Goal: Task Accomplishment & Management: Complete application form

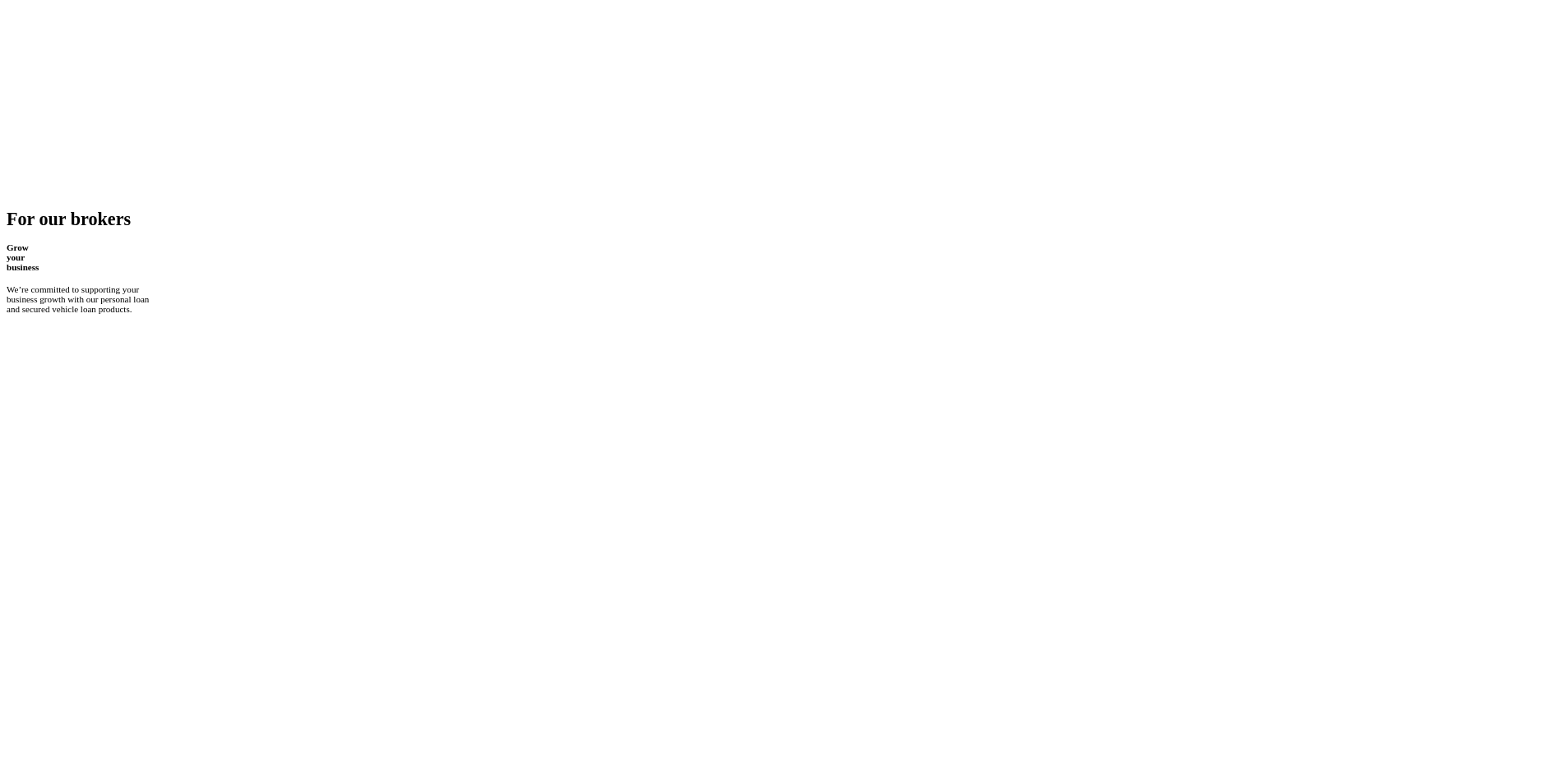
scroll to position [411, 0]
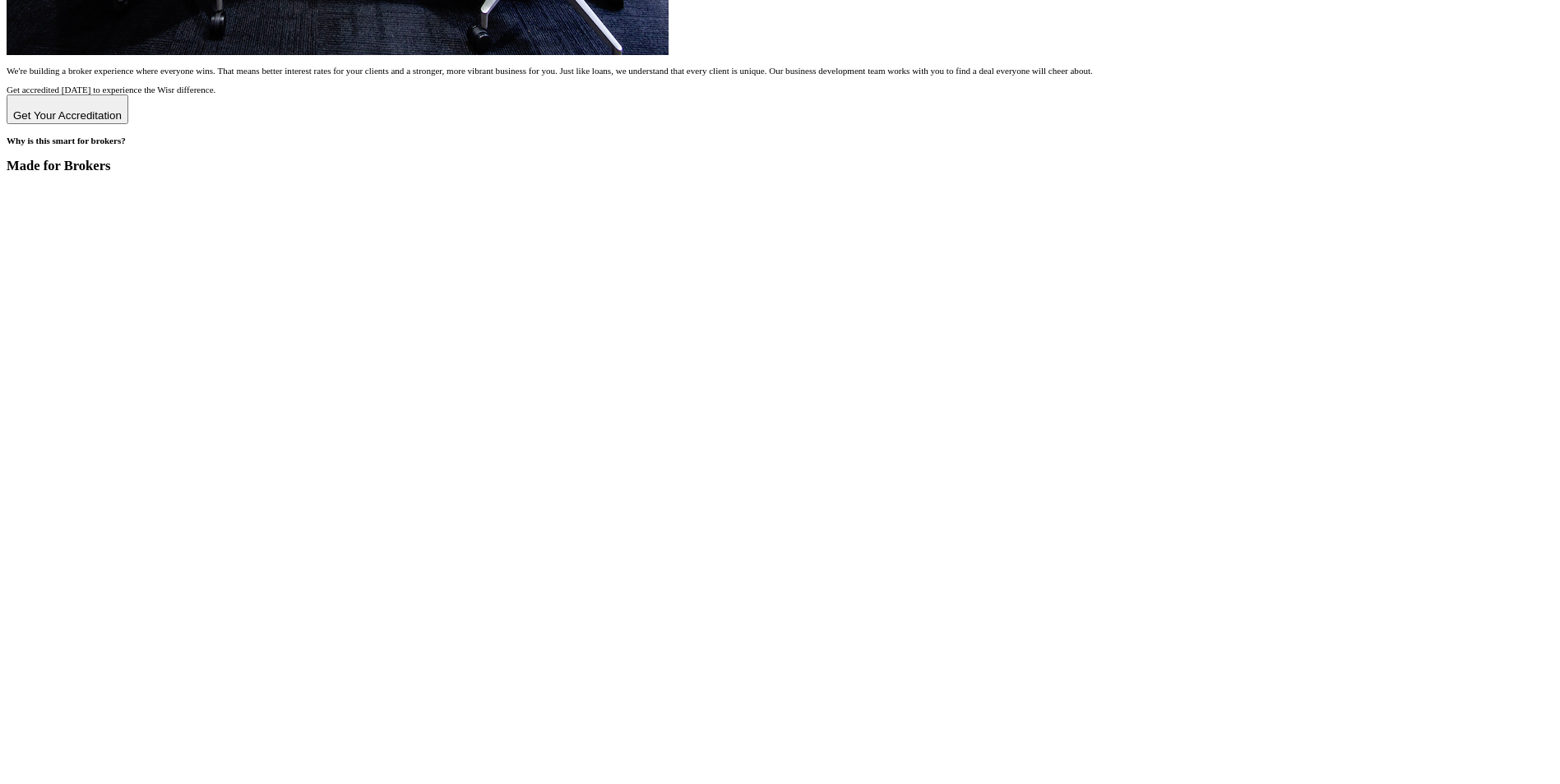
click at [122, 109] on div "Get Your Accreditation" at bounding box center [67, 115] width 109 height 12
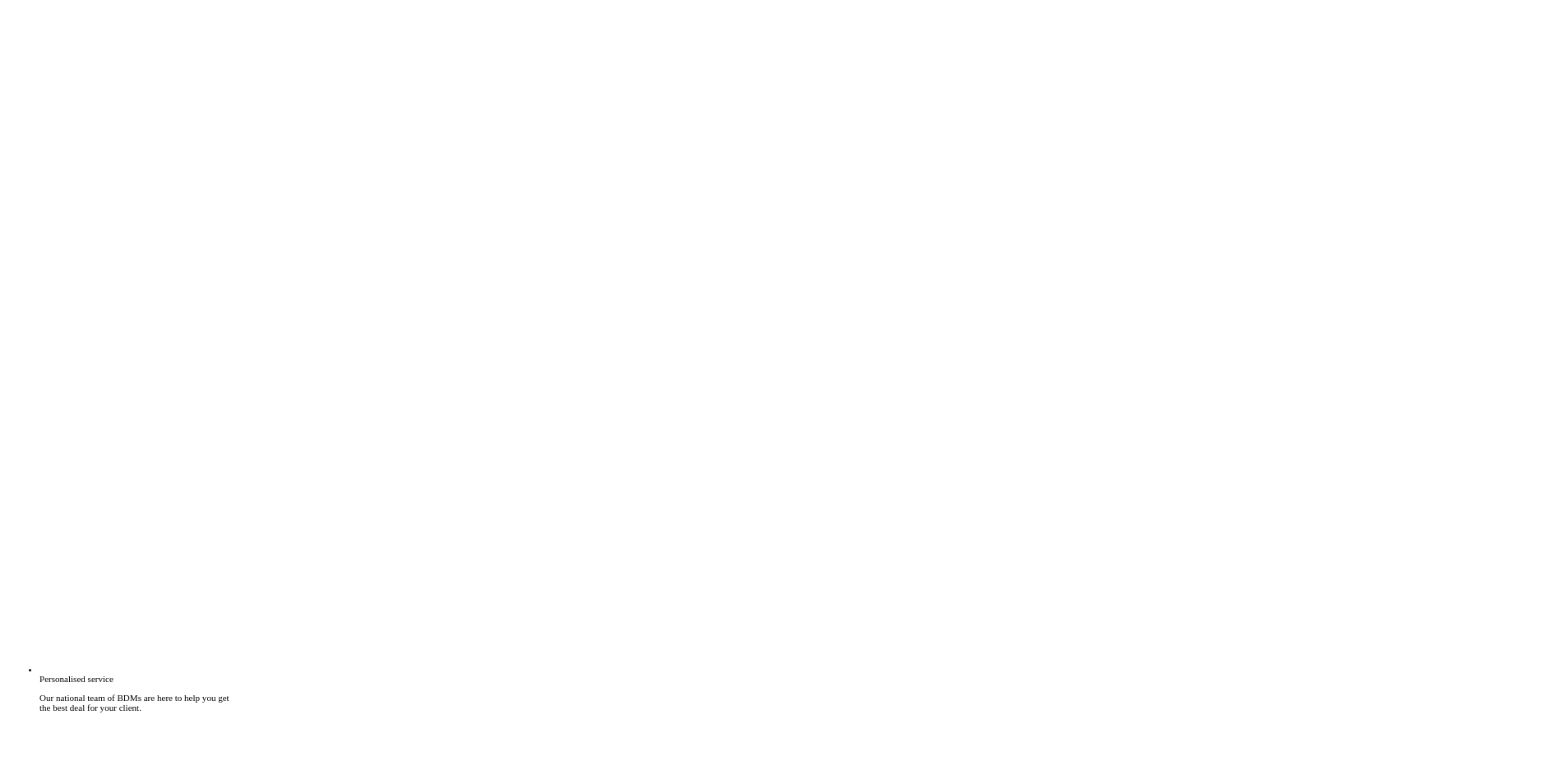
scroll to position [3339, 0]
type input "[PERSON_NAME]"
type input "Kaur"
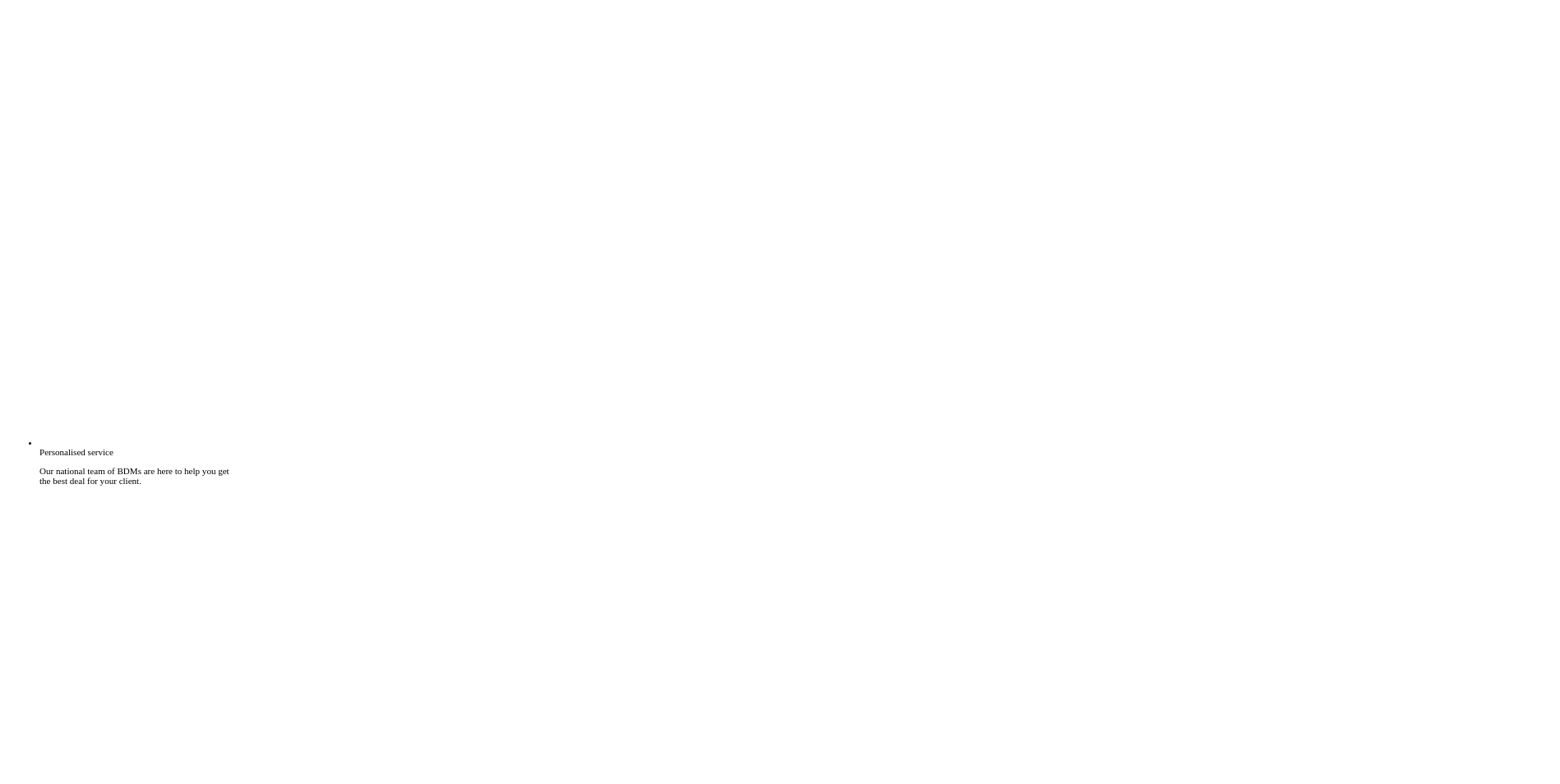
type input "[EMAIL_ADDRESS][DOMAIN_NAME]"
type input "0469737092"
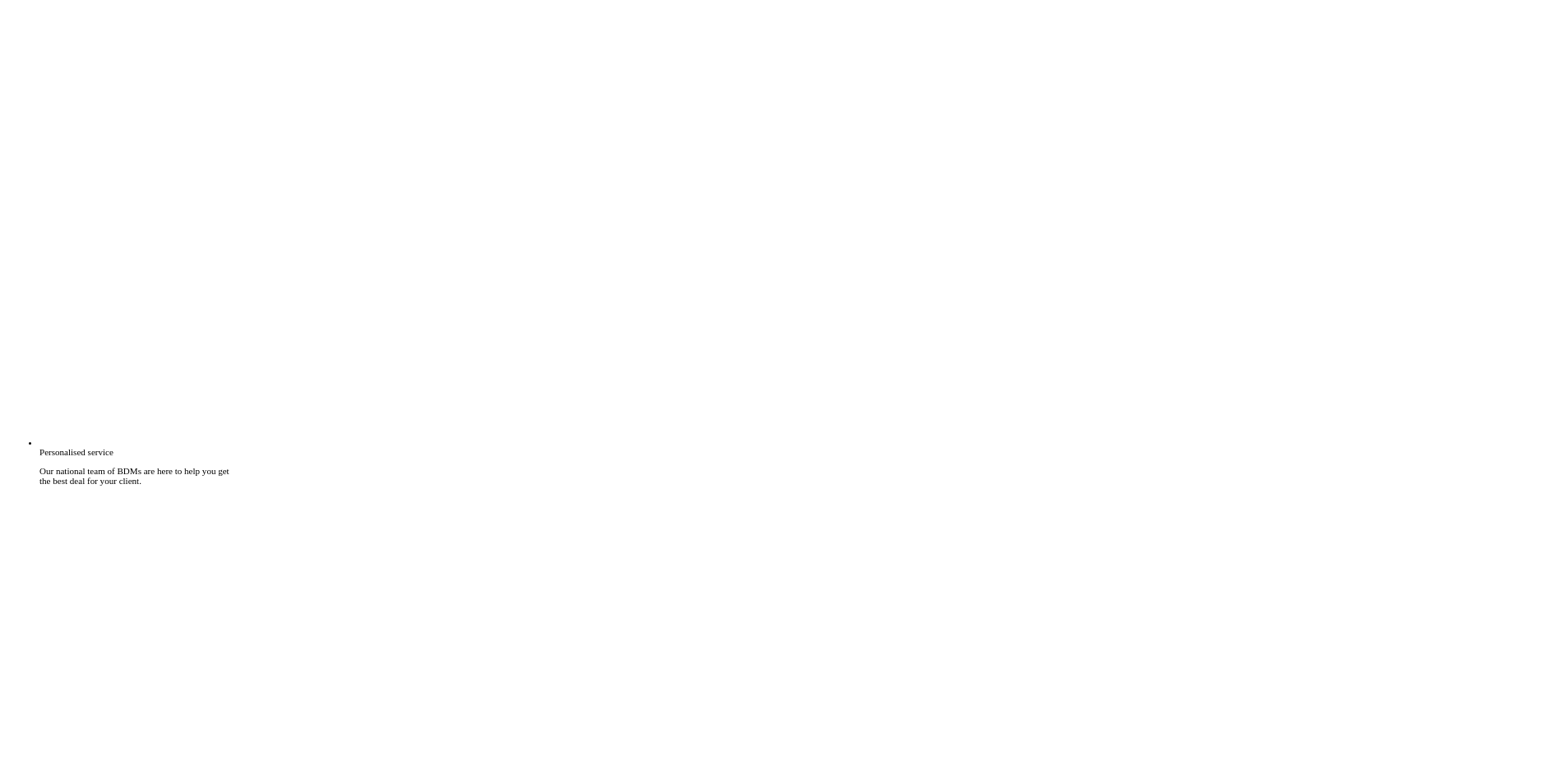
type input "VIC"
type input "Fintelligence"
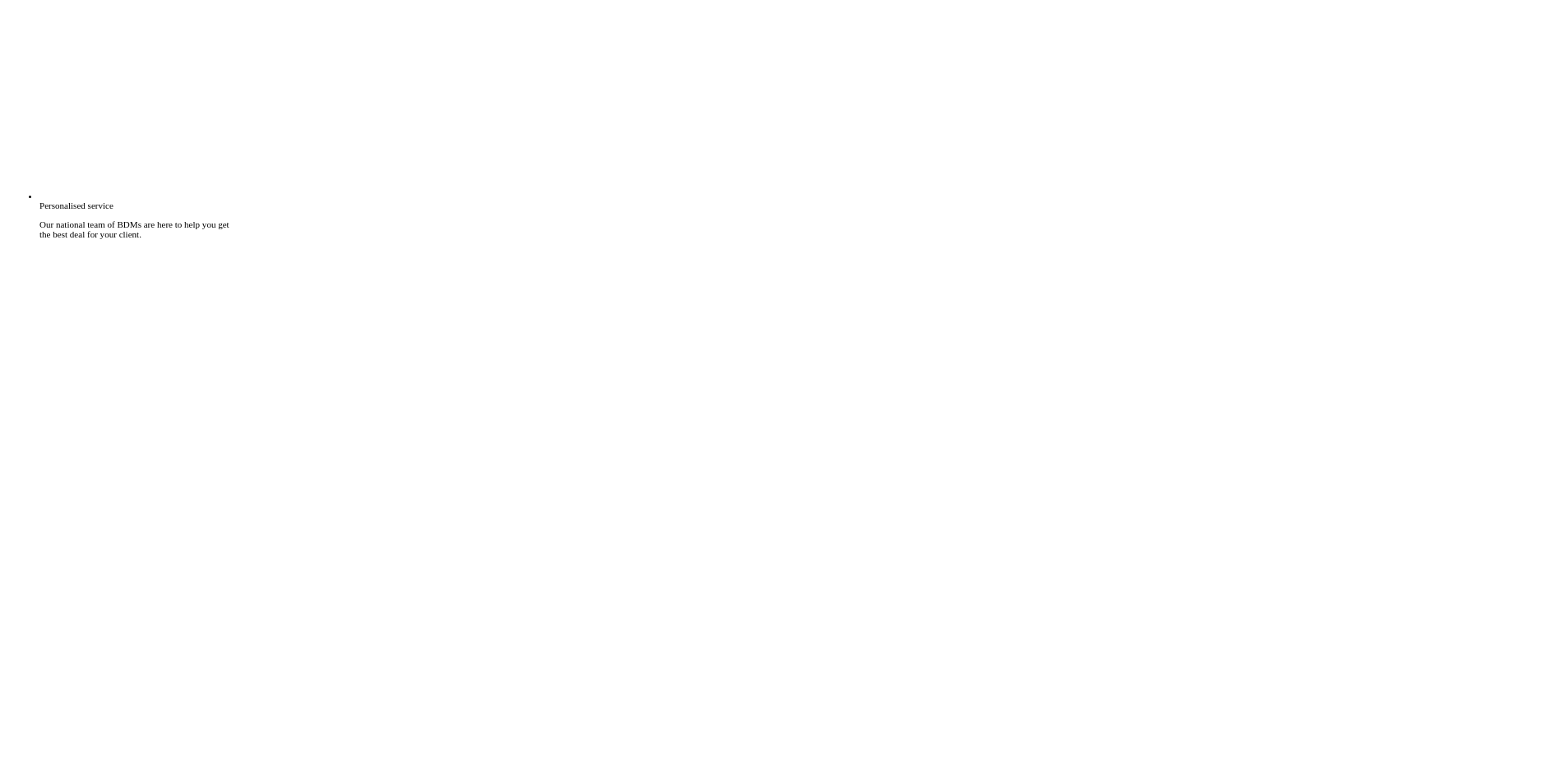
type input "3064"
